Goal: Find specific page/section: Find specific page/section

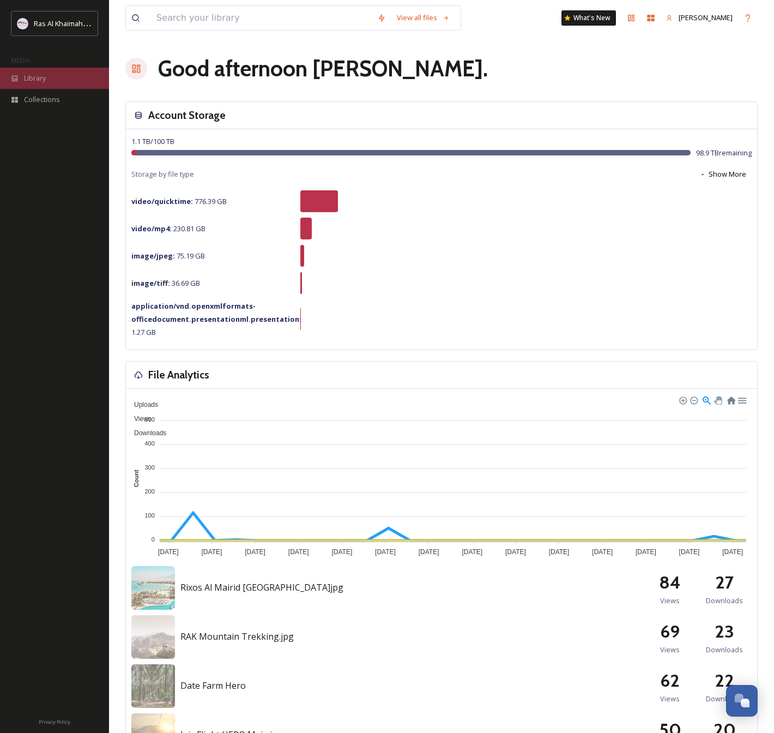
click at [35, 86] on div "Library" at bounding box center [54, 78] width 109 height 21
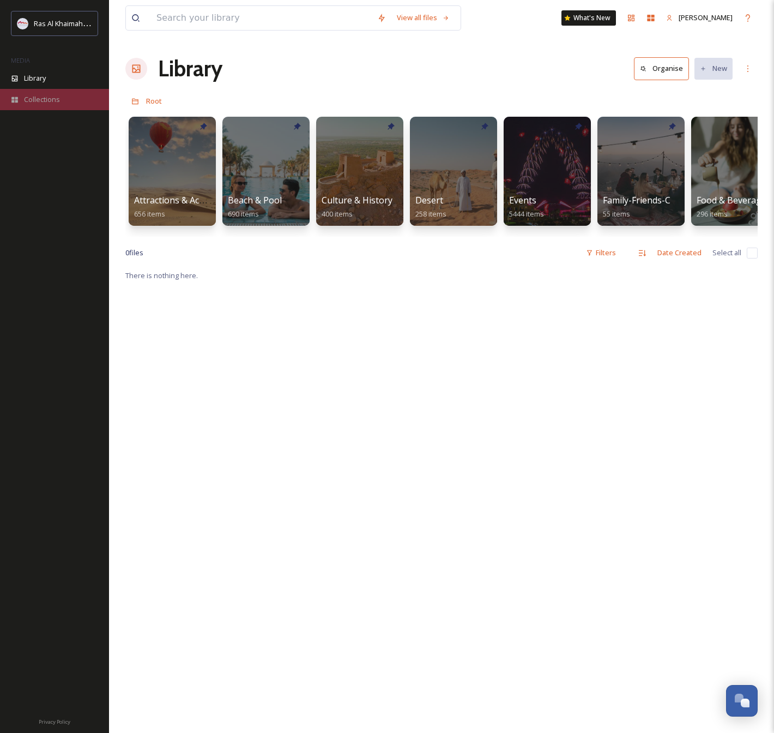
click at [53, 94] on span "Collections" at bounding box center [42, 99] width 36 height 10
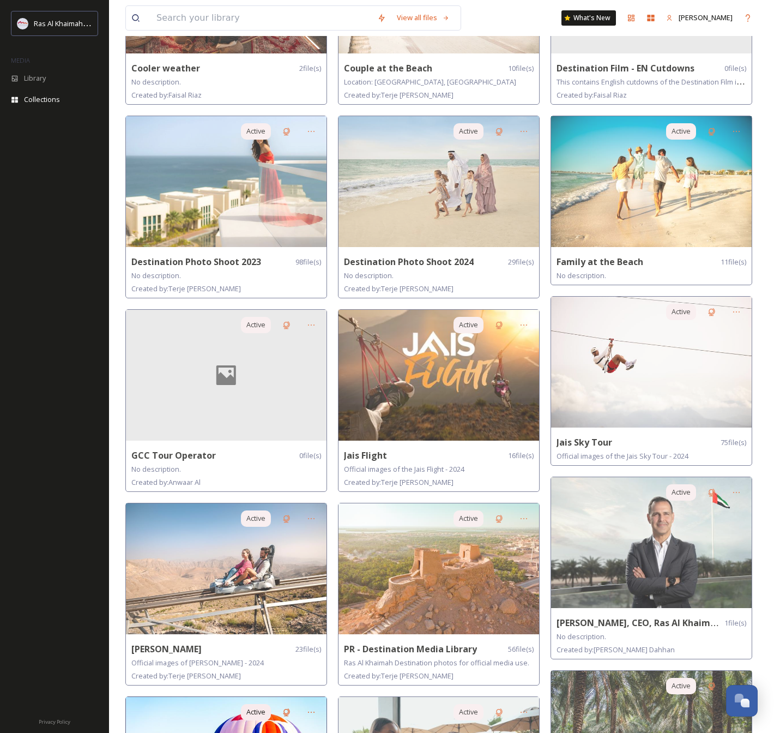
scroll to position [482, 0]
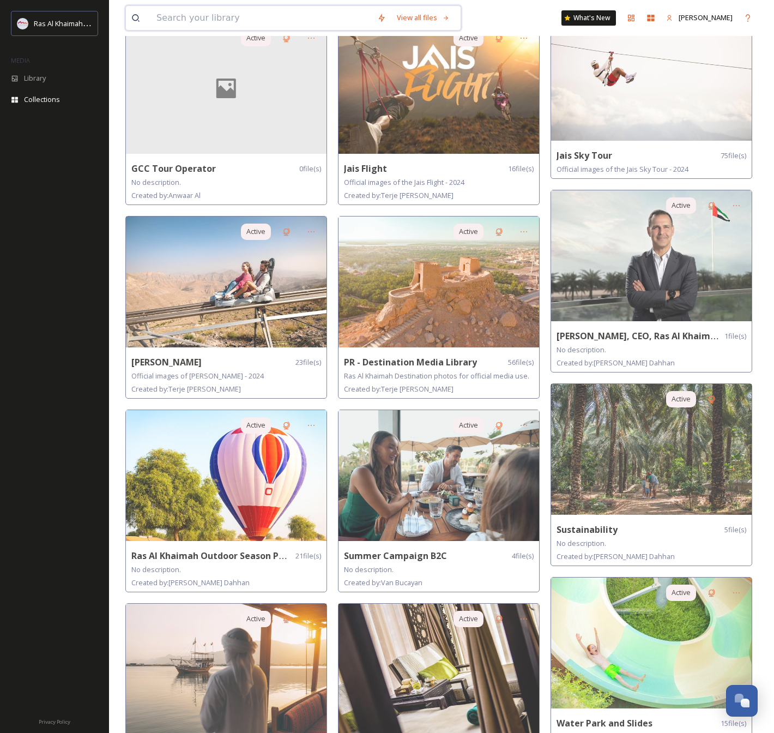
drag, startPoint x: 212, startPoint y: 17, endPoint x: 306, endPoint y: 23, distance: 94.4
click at [212, 18] on input at bounding box center [261, 18] width 221 height 24
type input "RAKI"
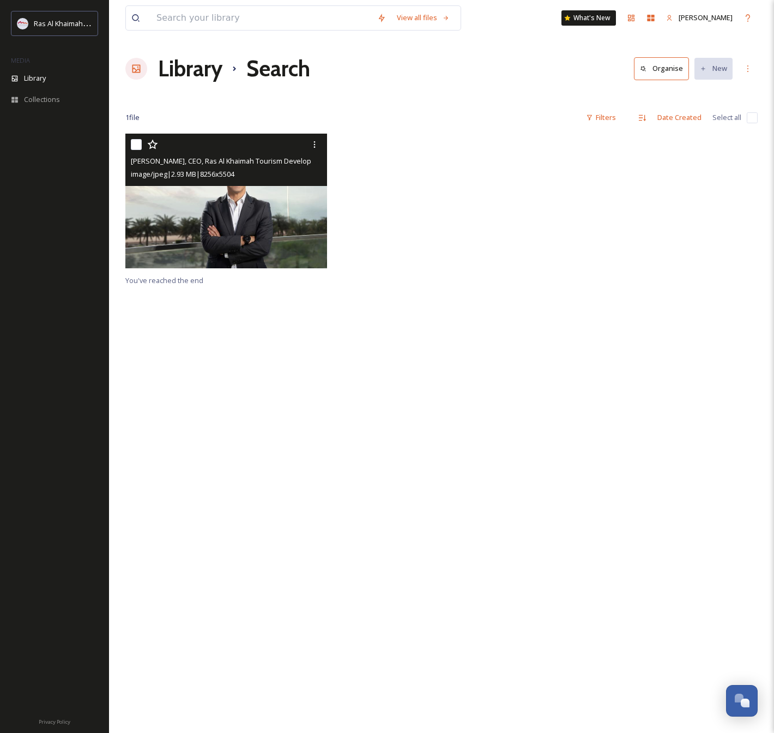
click at [230, 198] on img at bounding box center [226, 201] width 202 height 135
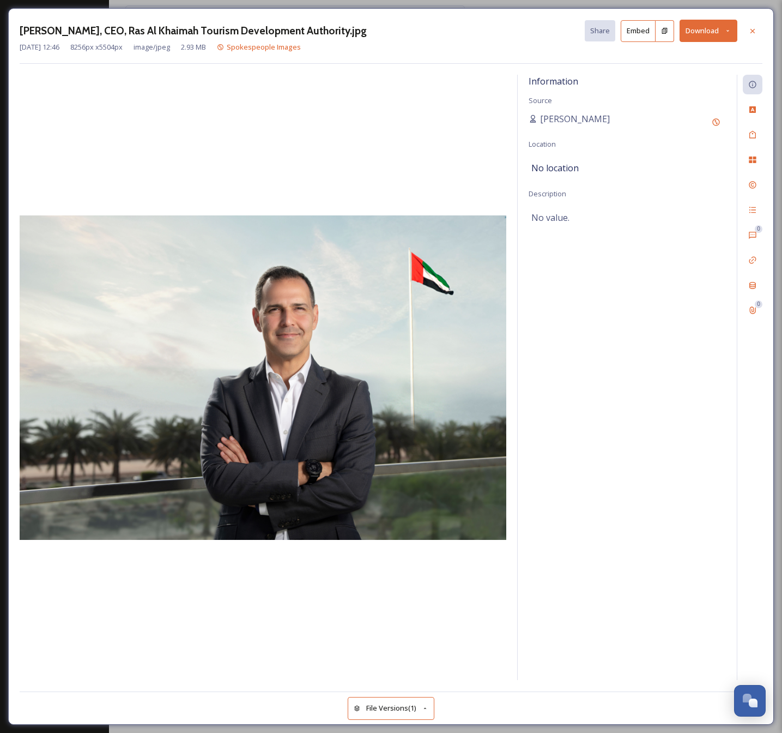
click at [352, 102] on div at bounding box center [263, 378] width 487 height 606
